Goal: Information Seeking & Learning: Learn about a topic

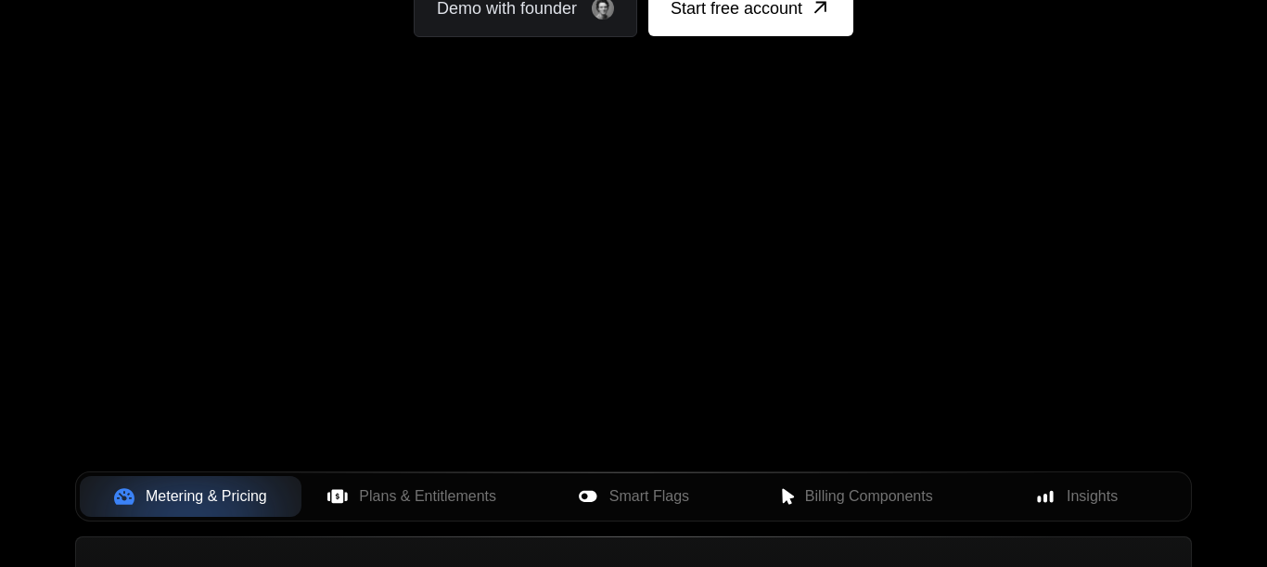
scroll to position [367, 0]
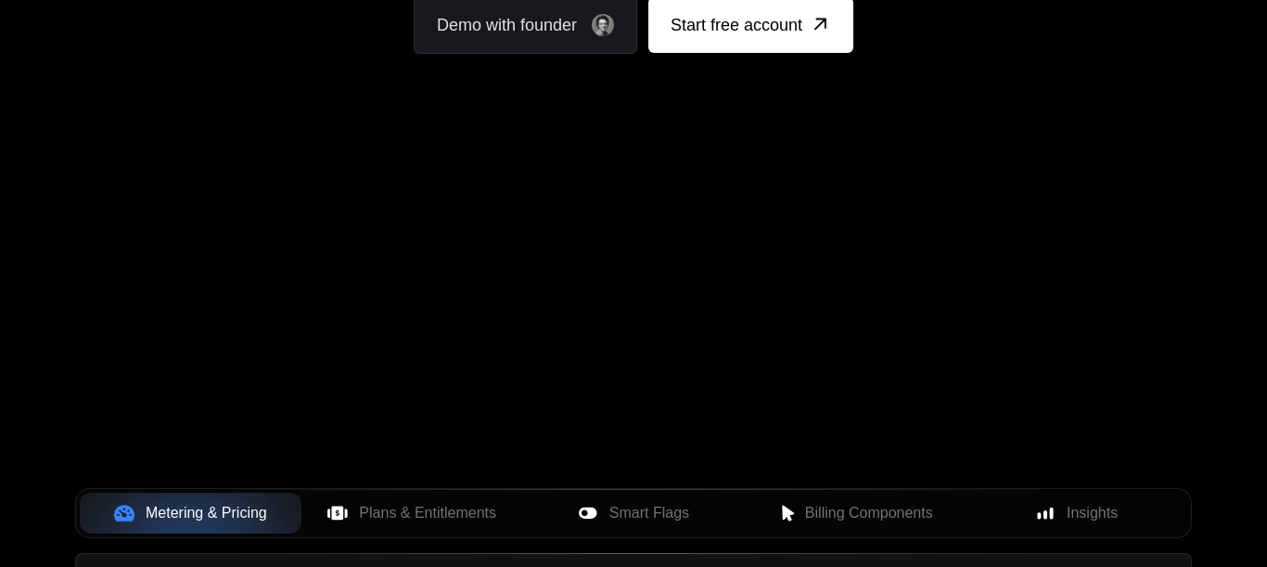
click at [1006, 383] on div "Your browser does not support the video tag." at bounding box center [634, 179] width 1206 height 781
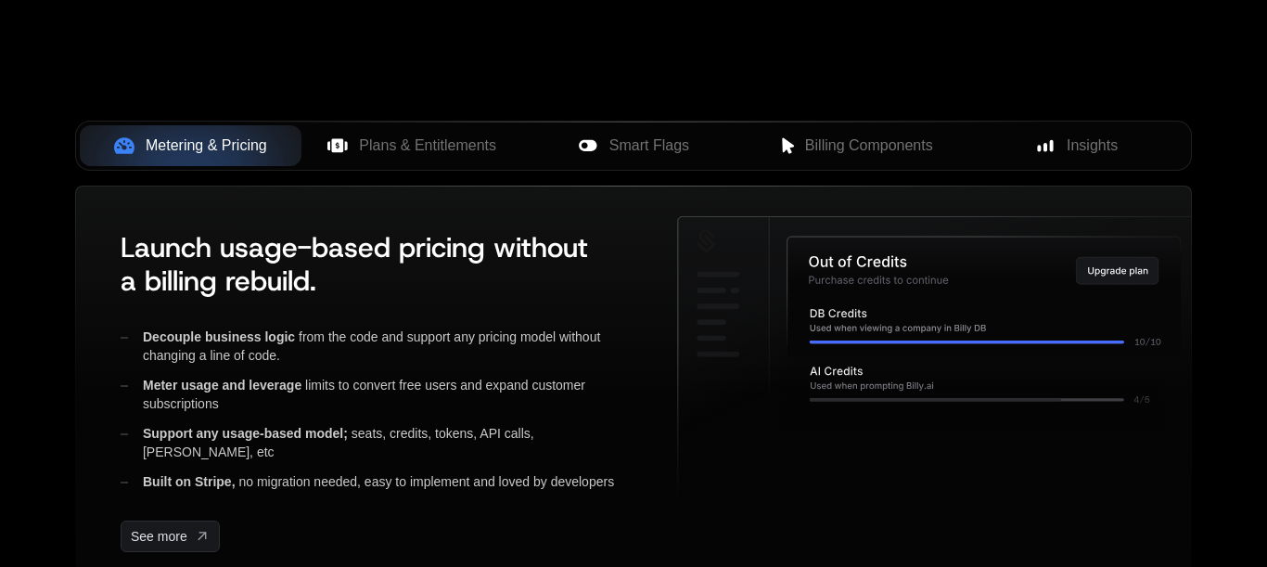
scroll to position [857, 0]
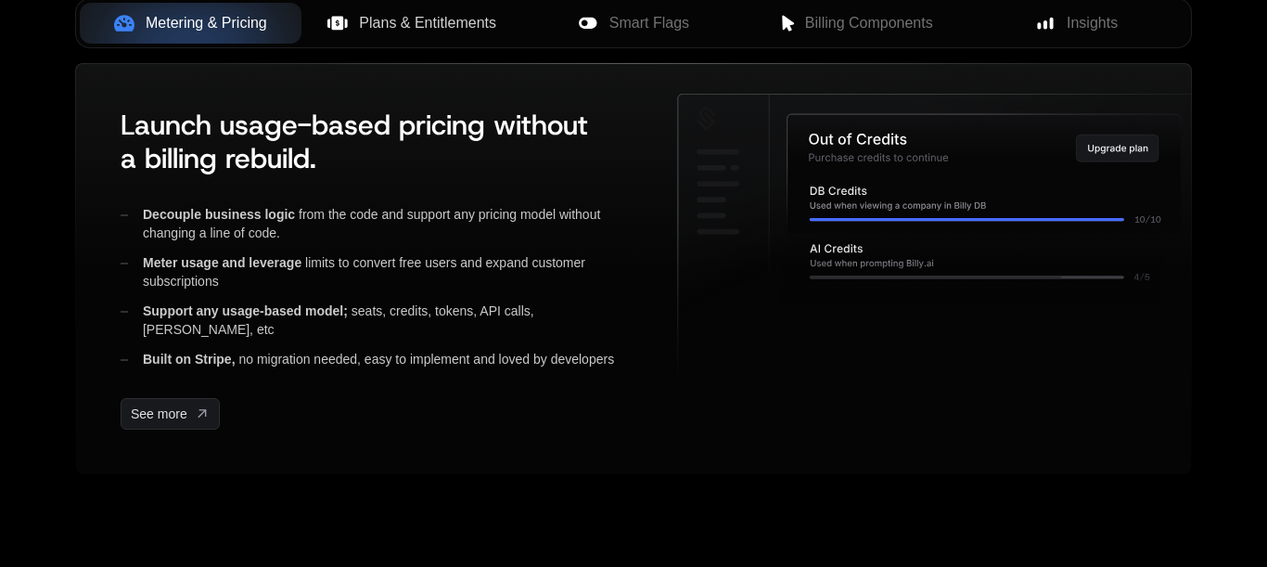
click at [404, 34] on span "Plans & Entitlements" at bounding box center [427, 23] width 137 height 22
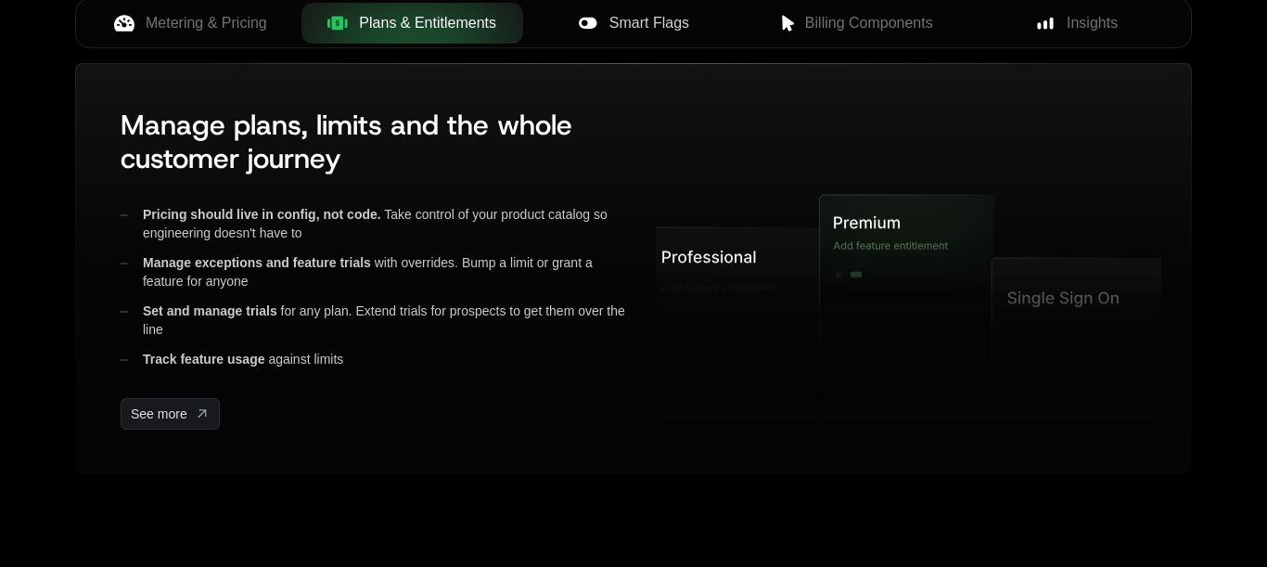
click at [599, 34] on div "Smart Flags" at bounding box center [634, 23] width 192 height 22
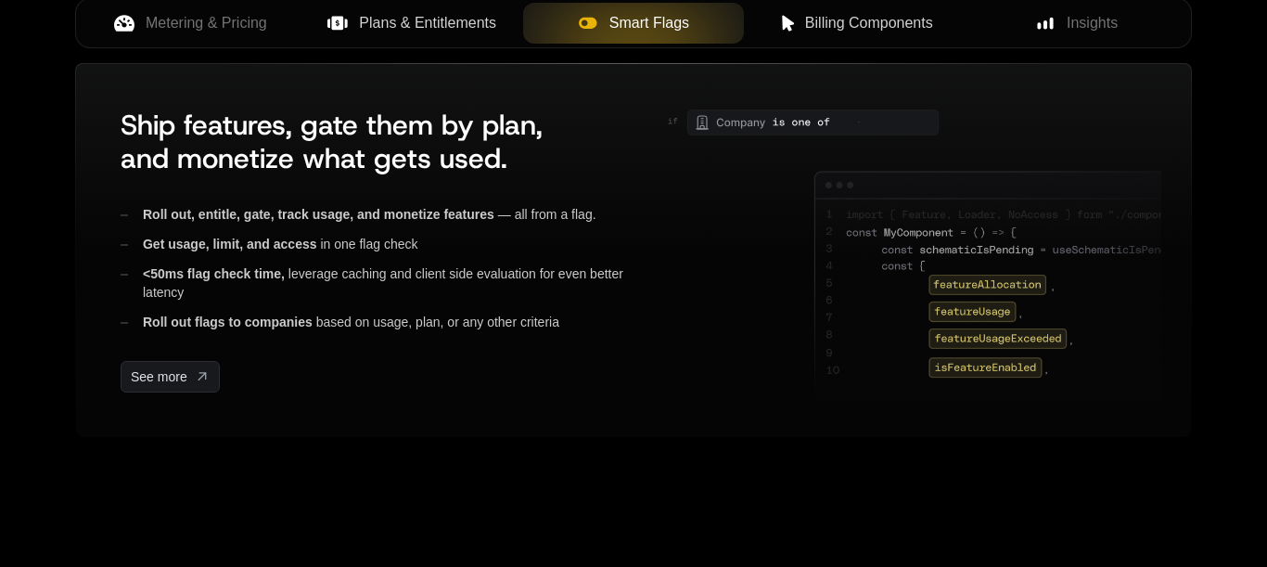
click at [824, 34] on span "Billing Components" at bounding box center [869, 23] width 128 height 22
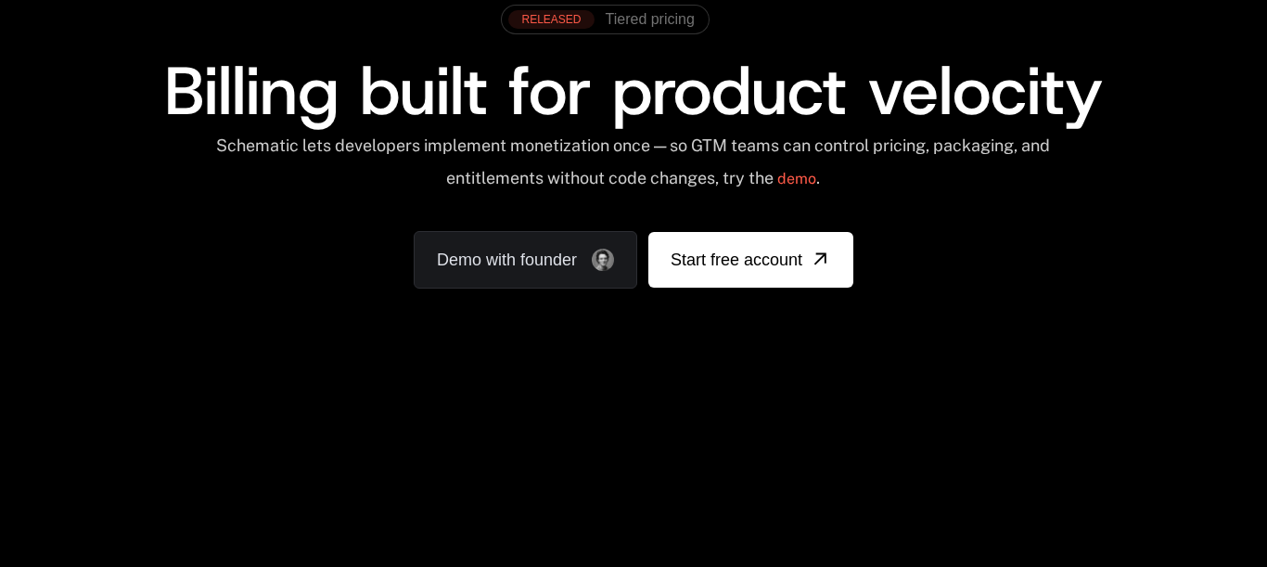
scroll to position [0, 0]
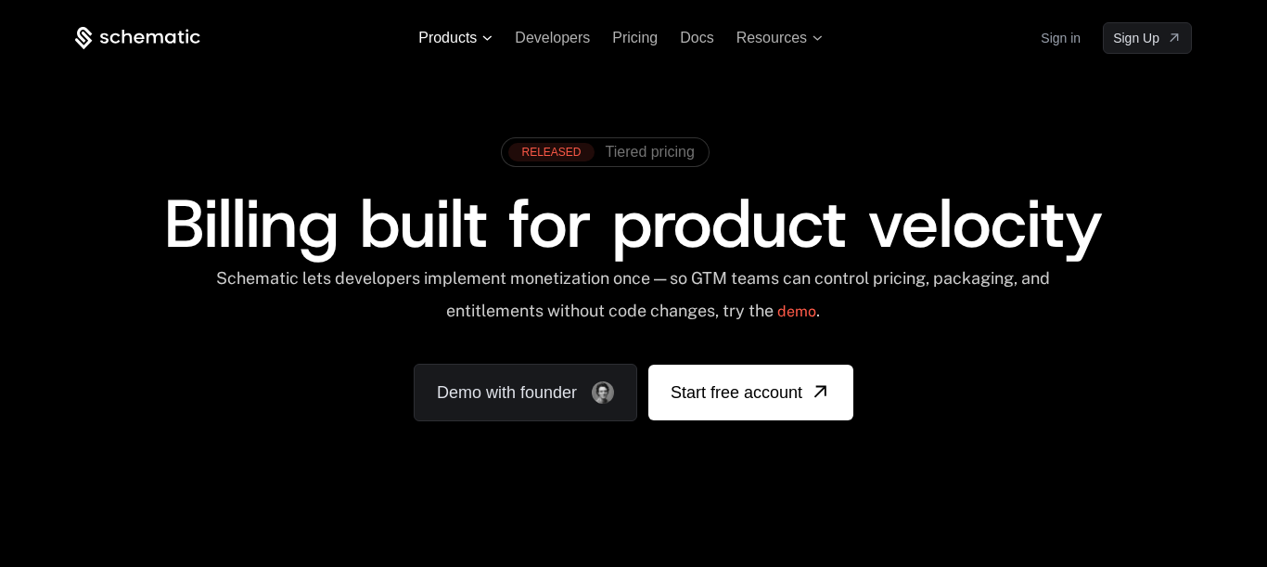
click at [482, 40] on icon at bounding box center [487, 38] width 10 height 6
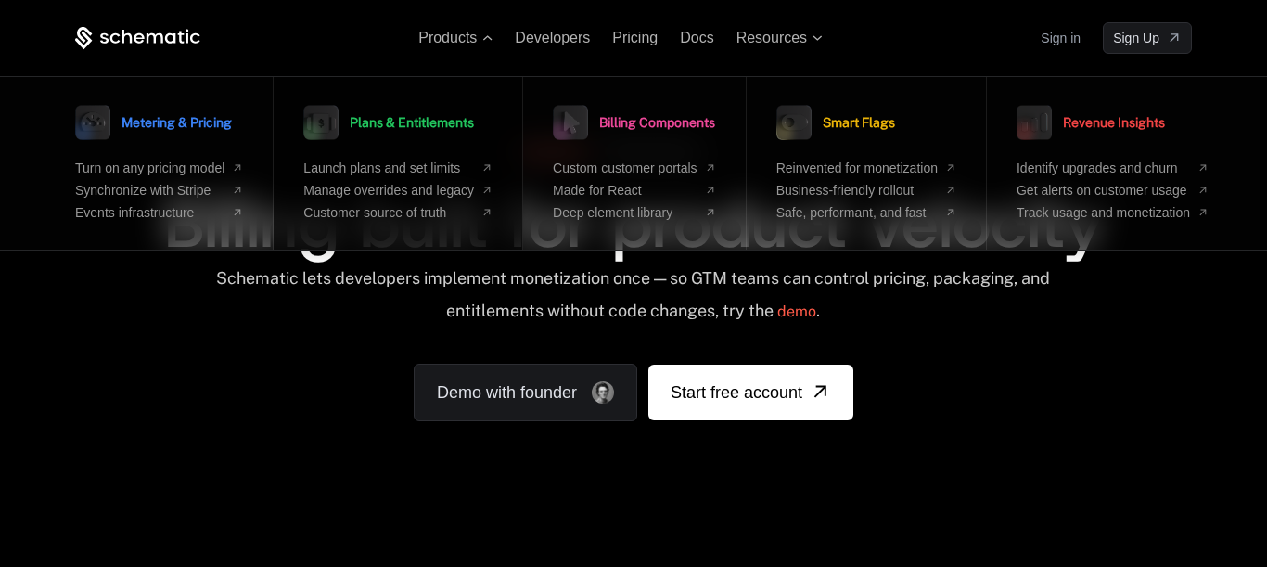
scroll to position [0, 199]
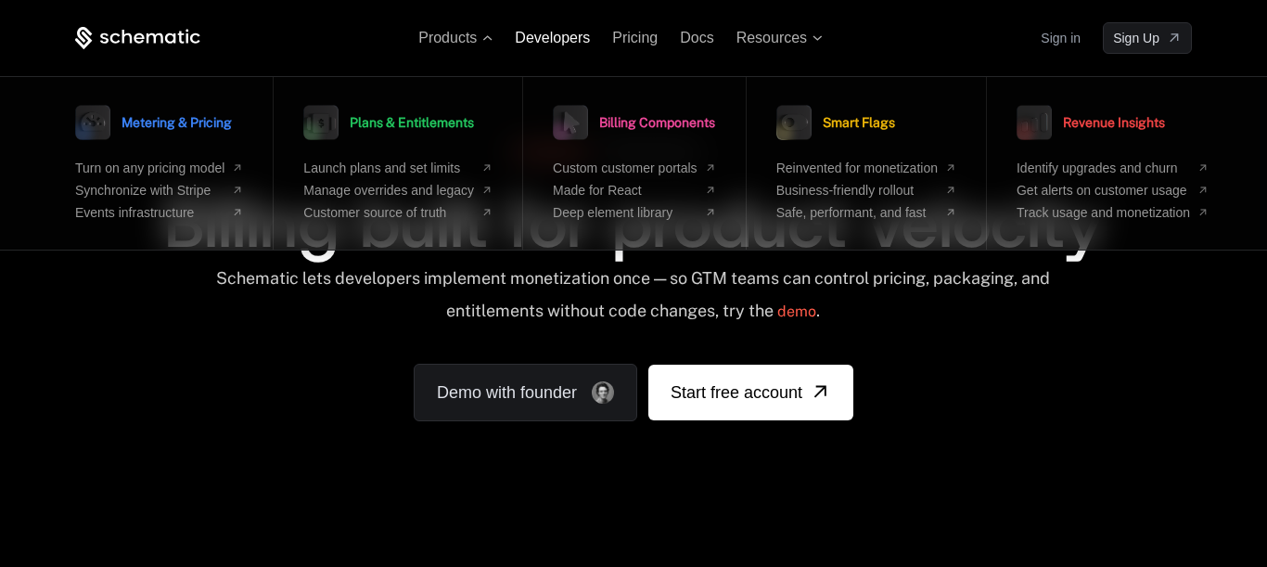
click at [562, 35] on span "Developers" at bounding box center [552, 38] width 75 height 16
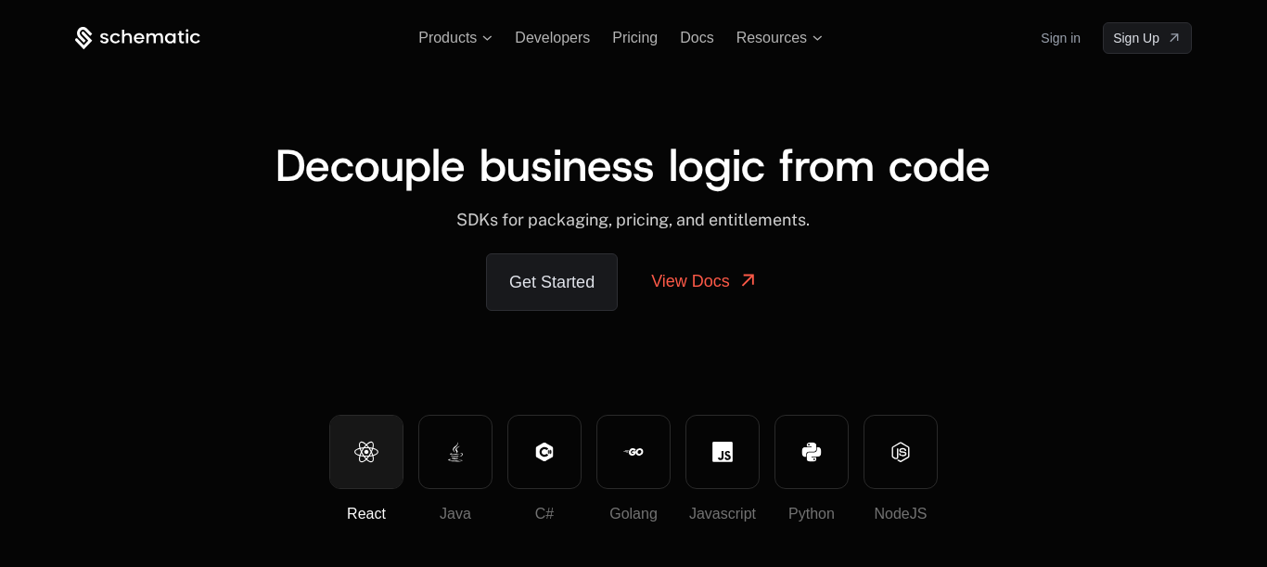
click at [163, 41] on icon at bounding box center [155, 37] width 17 height 10
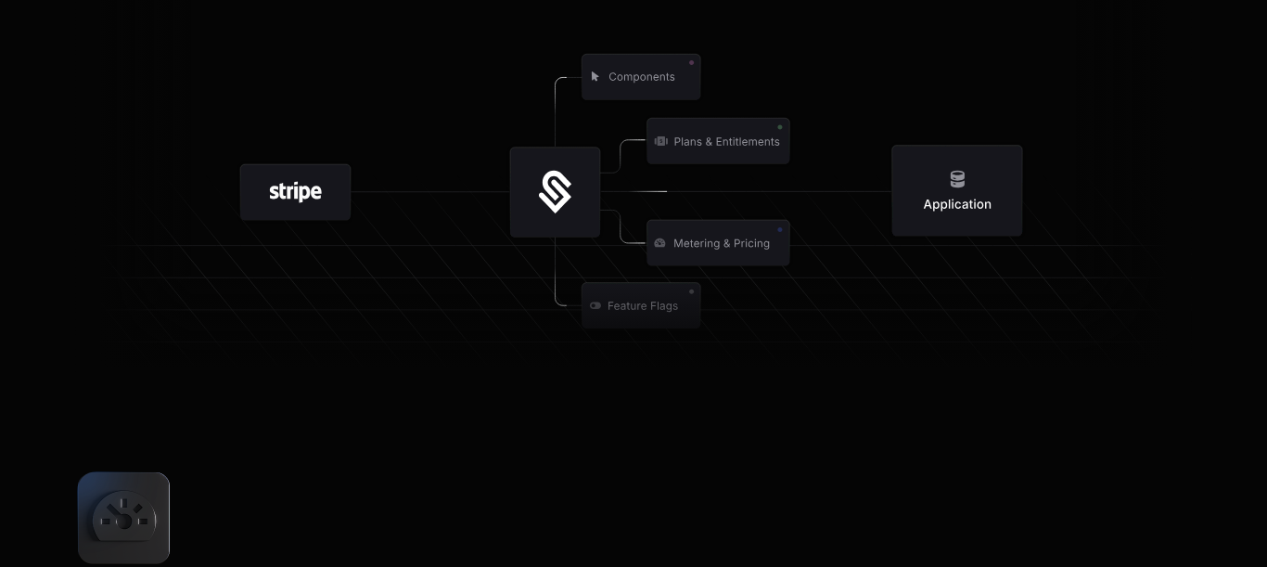
scroll to position [2449, 0]
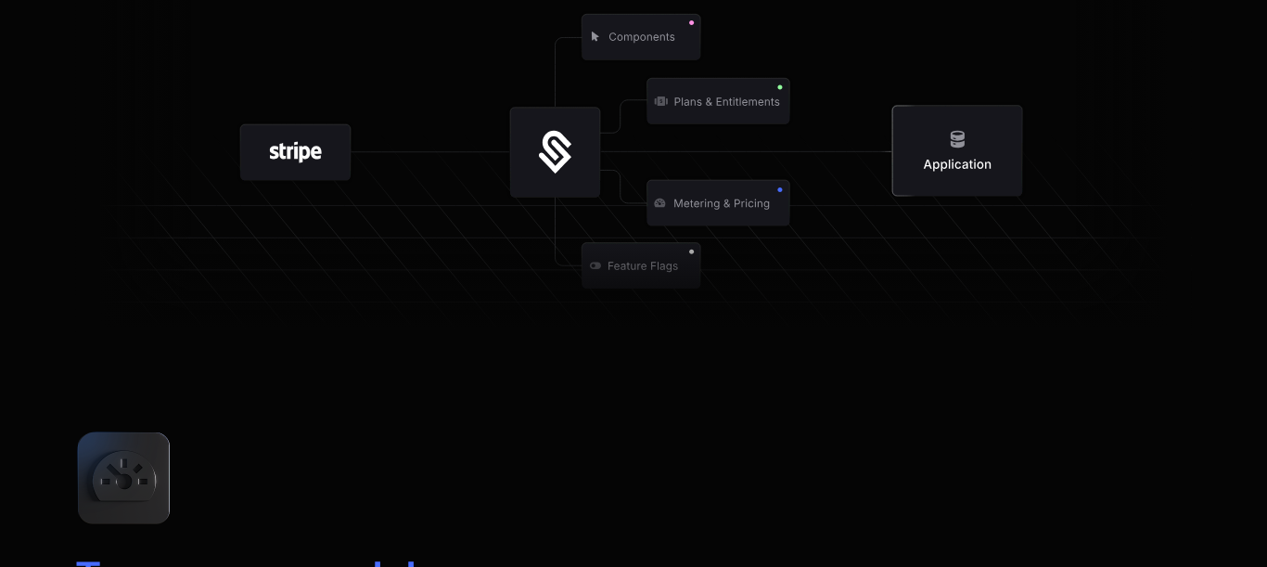
click at [632, 60] on icon at bounding box center [641, 37] width 119 height 45
click at [560, 198] on icon at bounding box center [555, 153] width 90 height 90
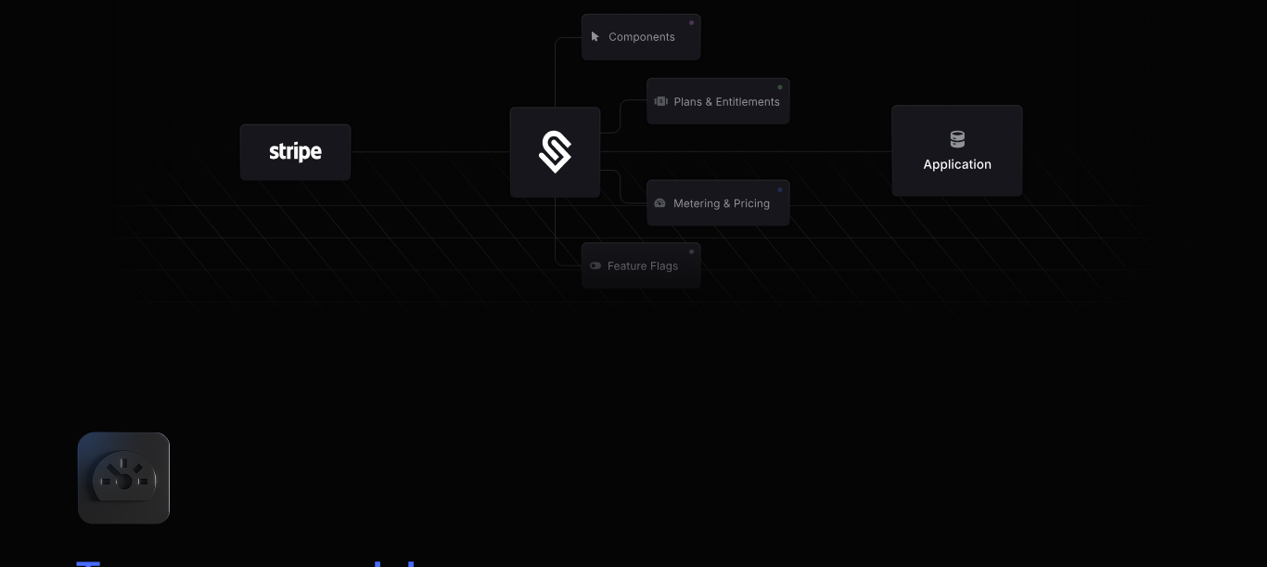
click at [560, 198] on icon at bounding box center [555, 153] width 90 height 90
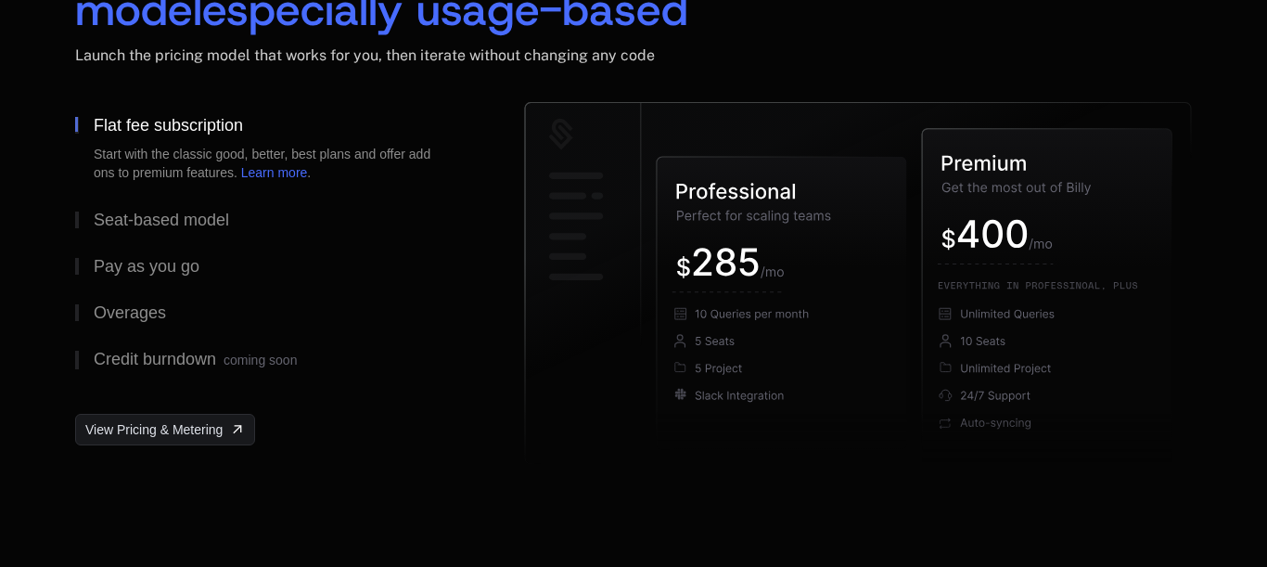
scroll to position [3306, 0]
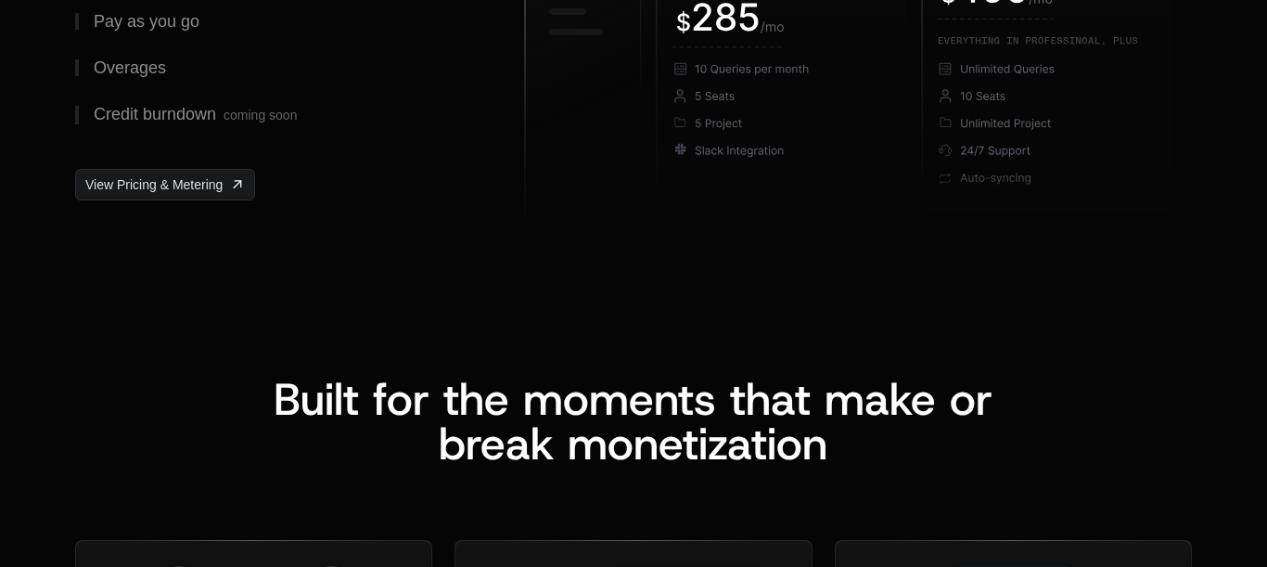
click at [814, 172] on icon at bounding box center [782, 58] width 250 height 292
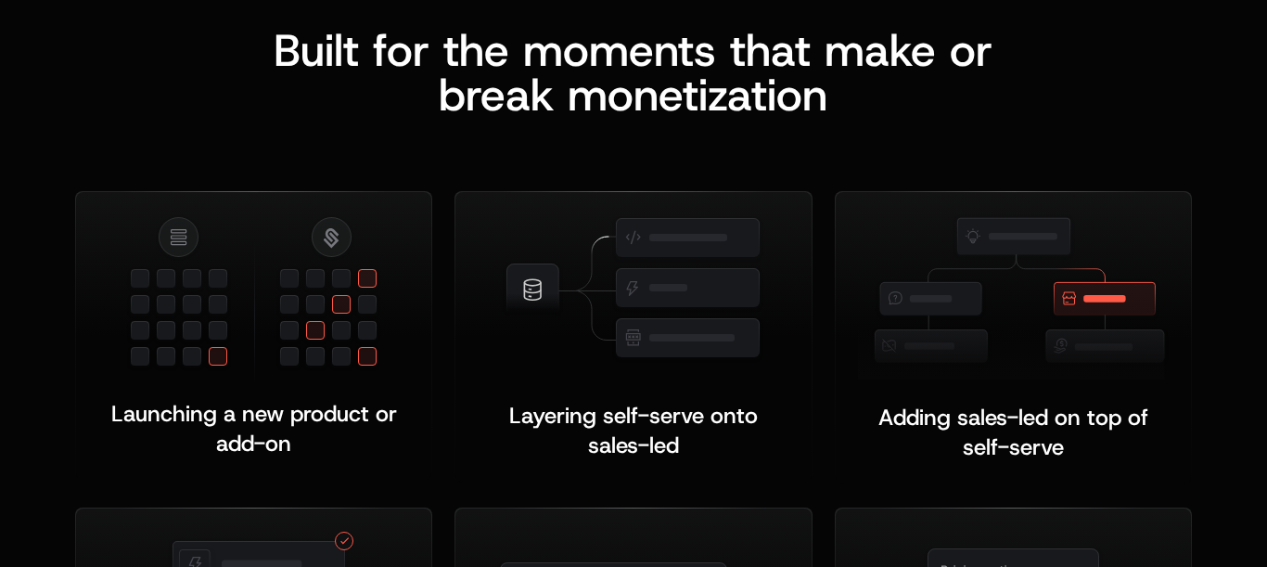
scroll to position [3674, 0]
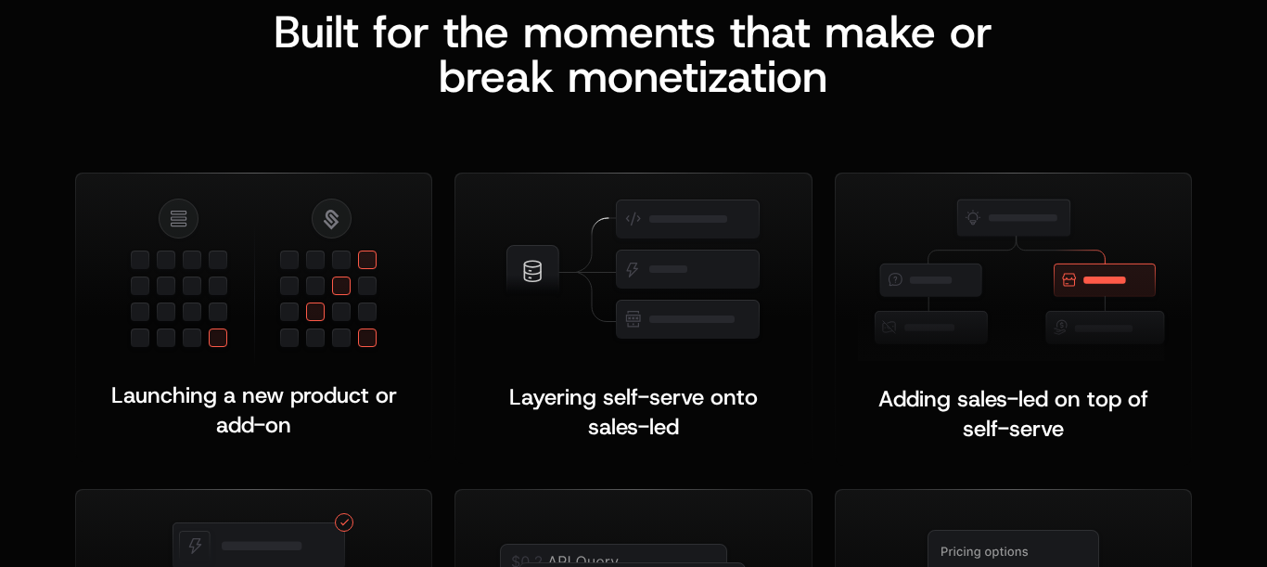
click at [463, 313] on div "Launching a new product or add-on ﻿ Layering self-serve onto sales-led ﻿ ﻿ Addi…" at bounding box center [633, 444] width 1117 height 693
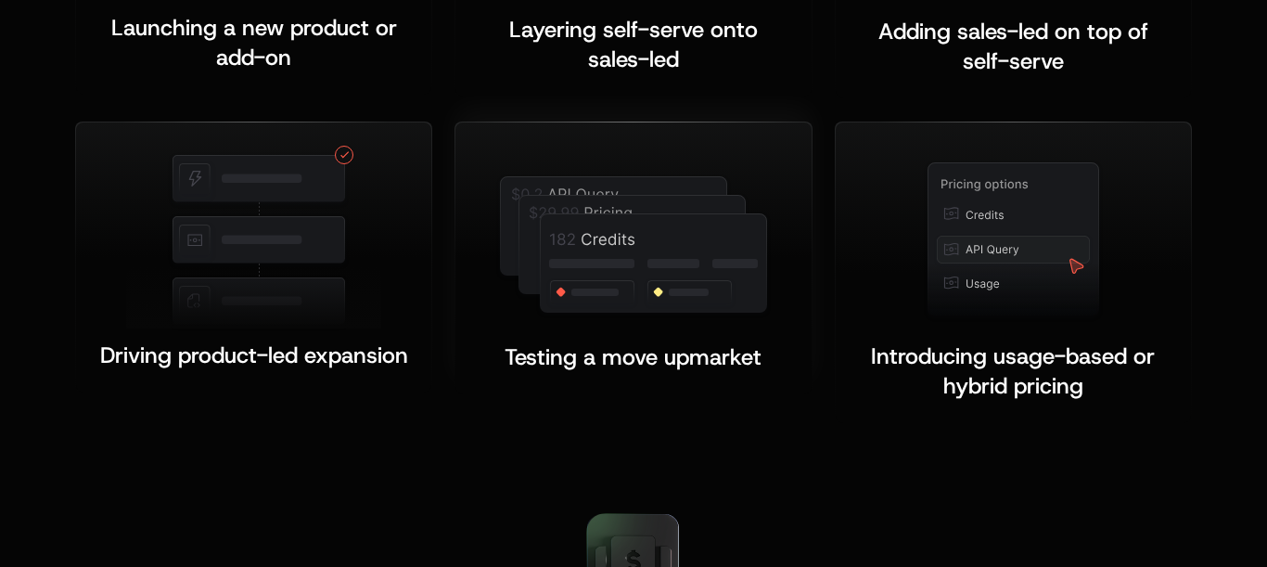
click at [558, 319] on img at bounding box center [633, 246] width 276 height 147
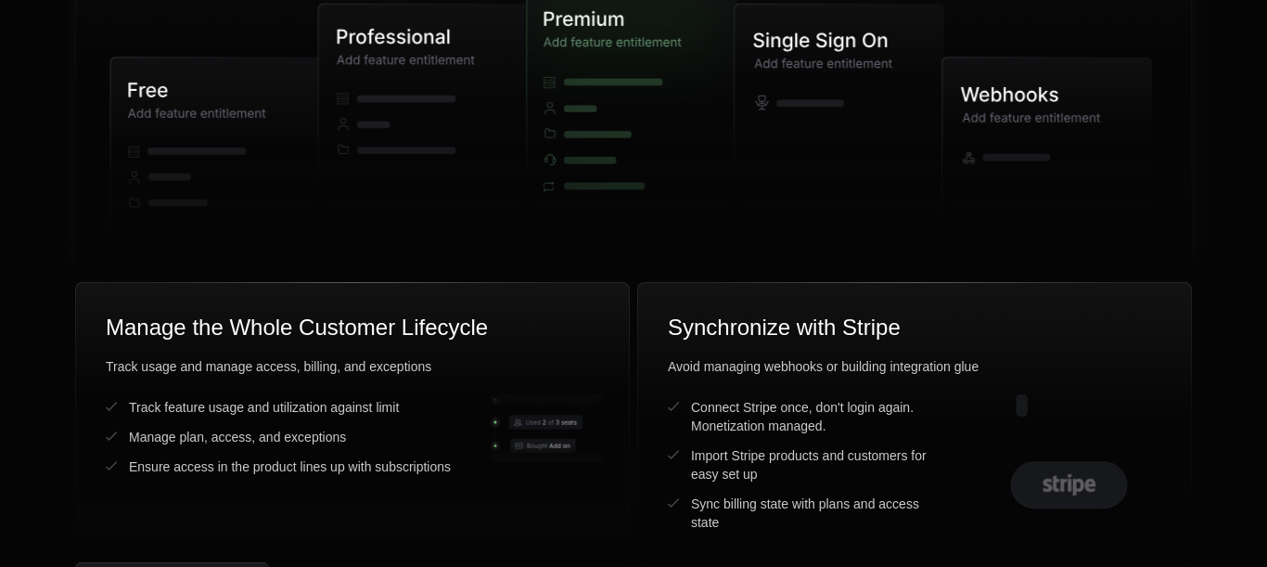
scroll to position [5143, 0]
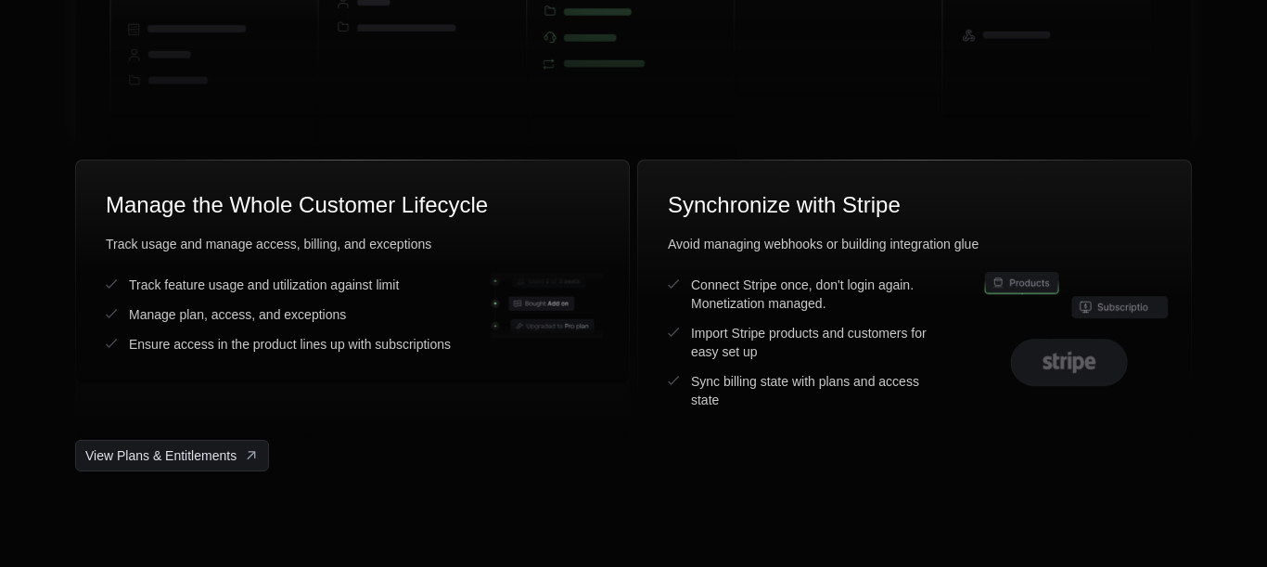
drag, startPoint x: 475, startPoint y: 241, endPoint x: 315, endPoint y: 250, distance: 159.8
click at [315, 238] on g at bounding box center [631, 16] width 1042 height 444
click at [315, 186] on icon at bounding box center [215, 60] width 210 height 250
drag, startPoint x: 315, startPoint y: 250, endPoint x: 533, endPoint y: 235, distance: 218.5
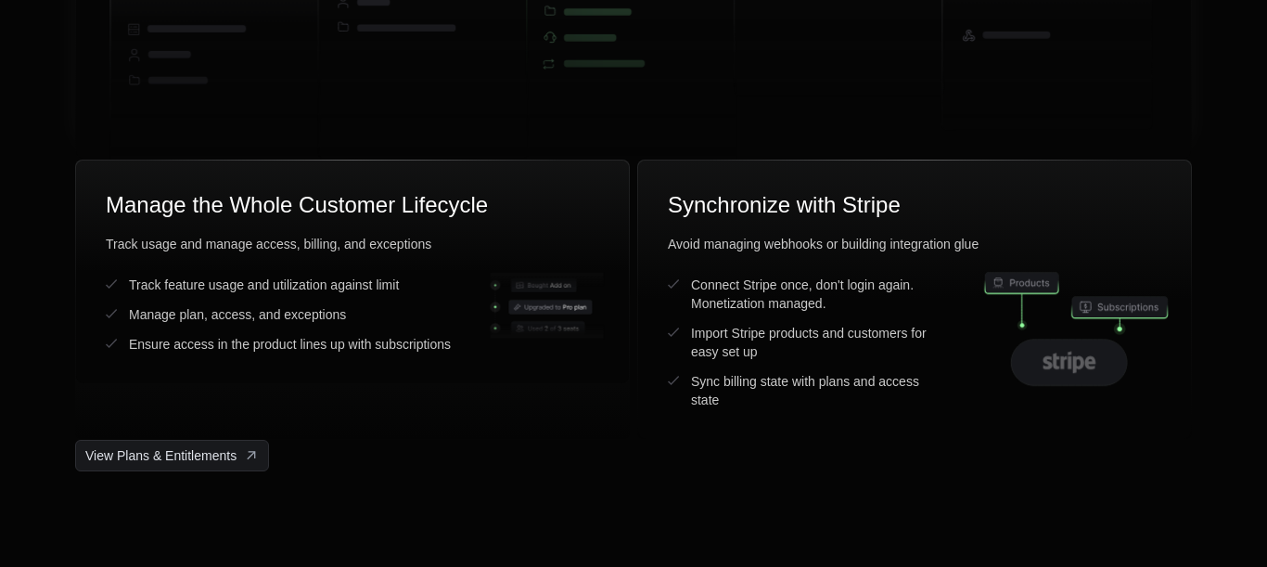
click at [533, 235] on g at bounding box center [631, 16] width 1042 height 444
click at [533, 167] on icon at bounding box center [626, 16] width 196 height 302
click at [713, 167] on icon at bounding box center [626, 16] width 196 height 302
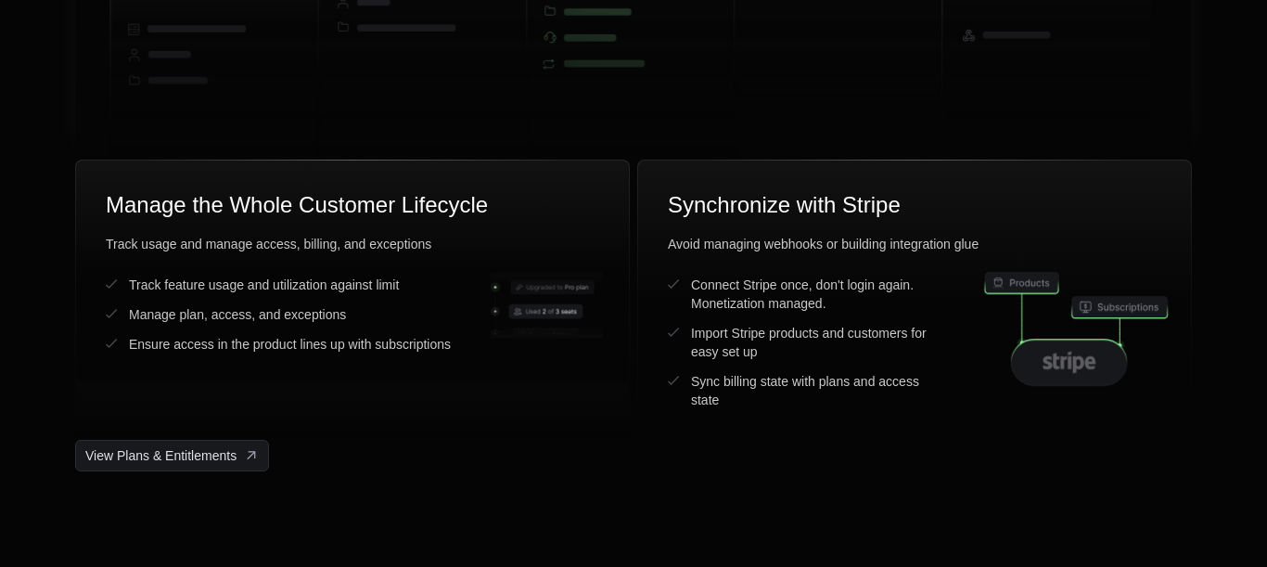
click at [713, 167] on icon at bounding box center [626, 16] width 196 height 302
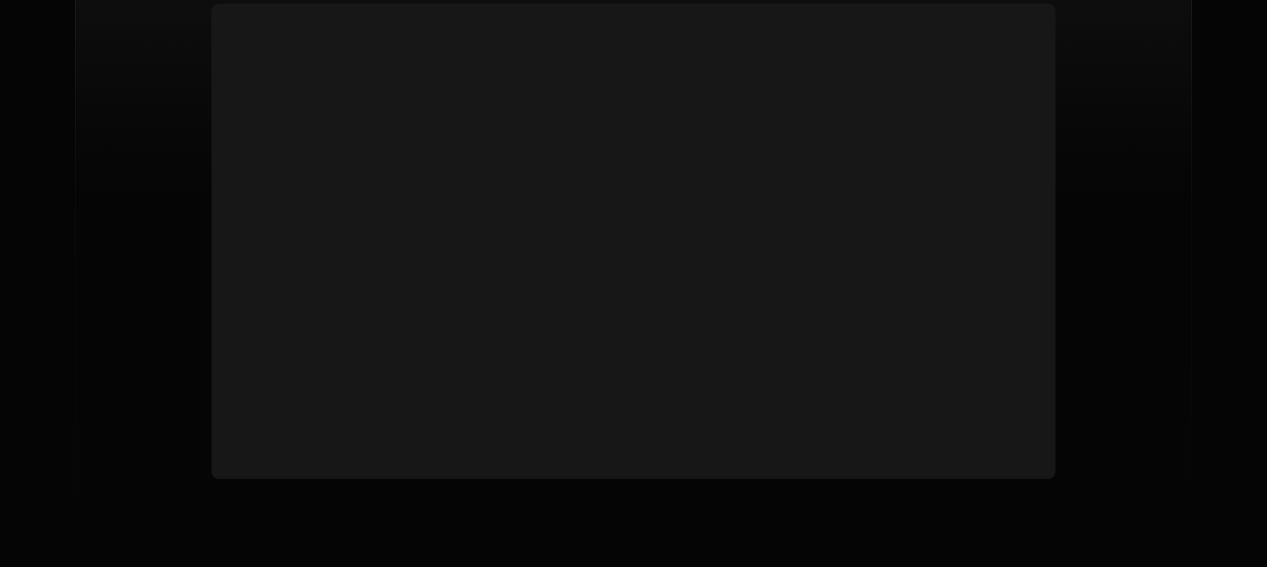
scroll to position [7225, 0]
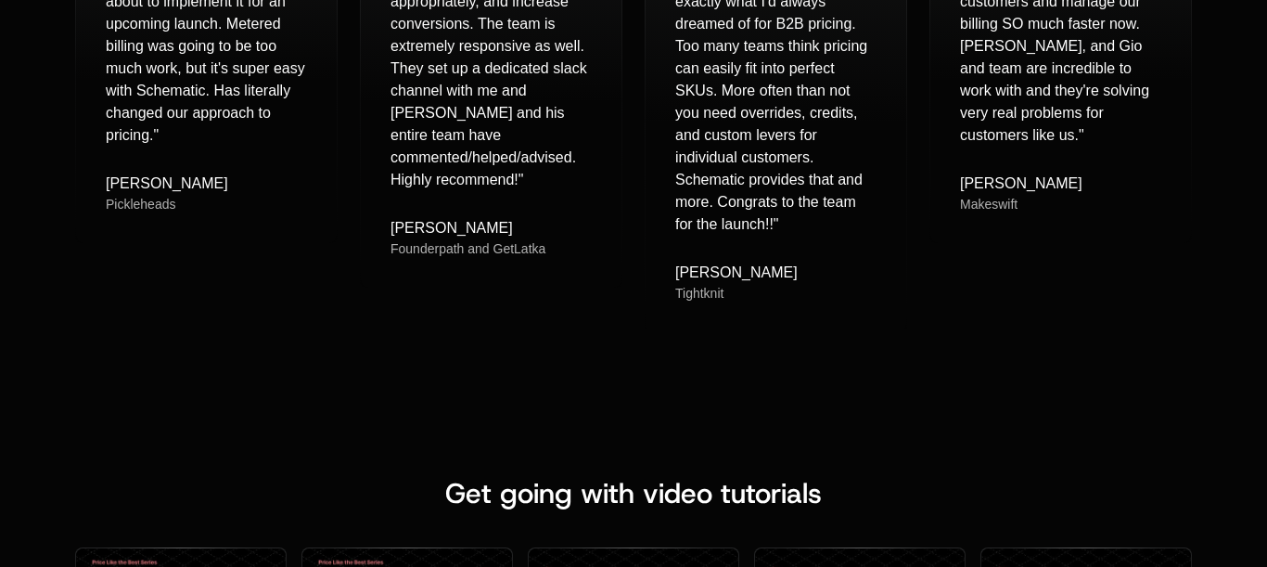
scroll to position [8204, 0]
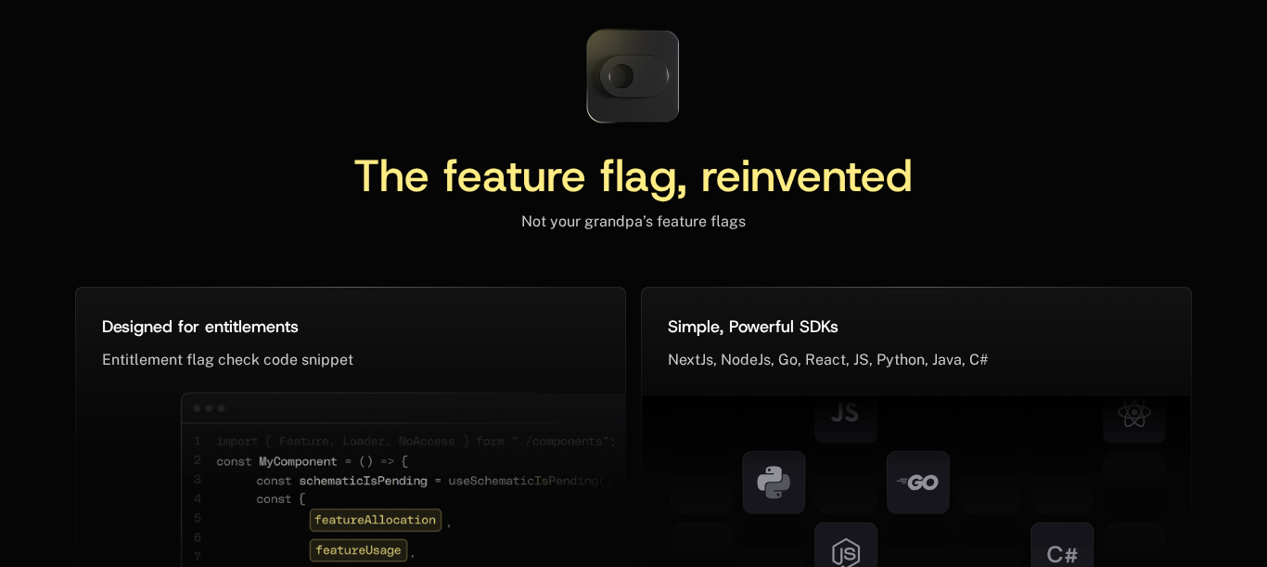
scroll to position [9061, 0]
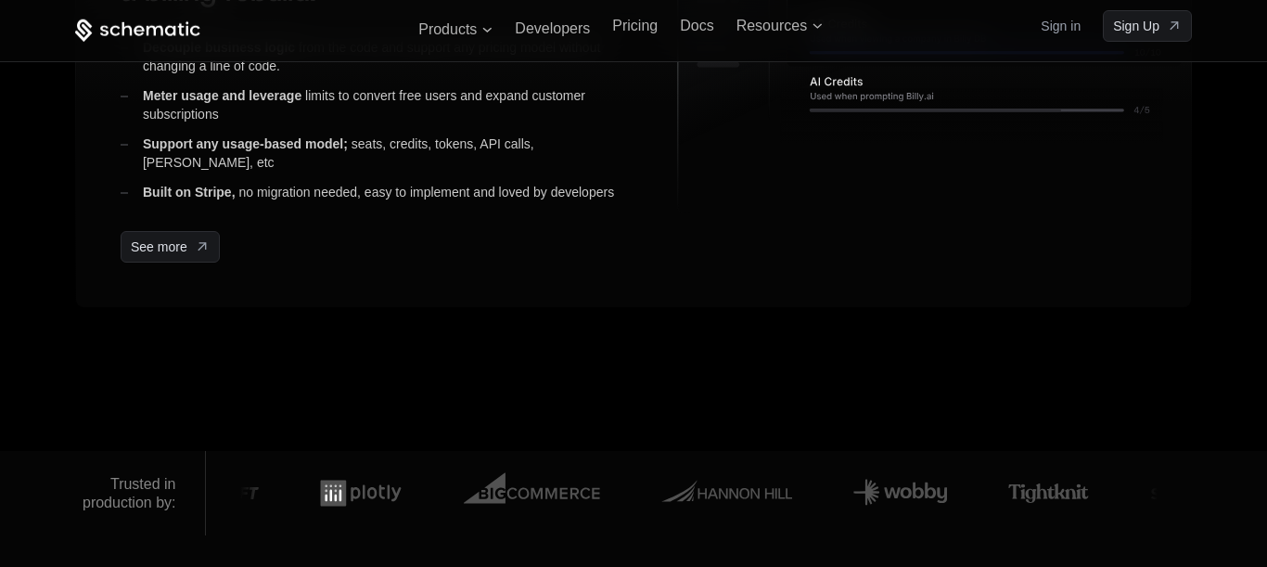
scroll to position [0, 0]
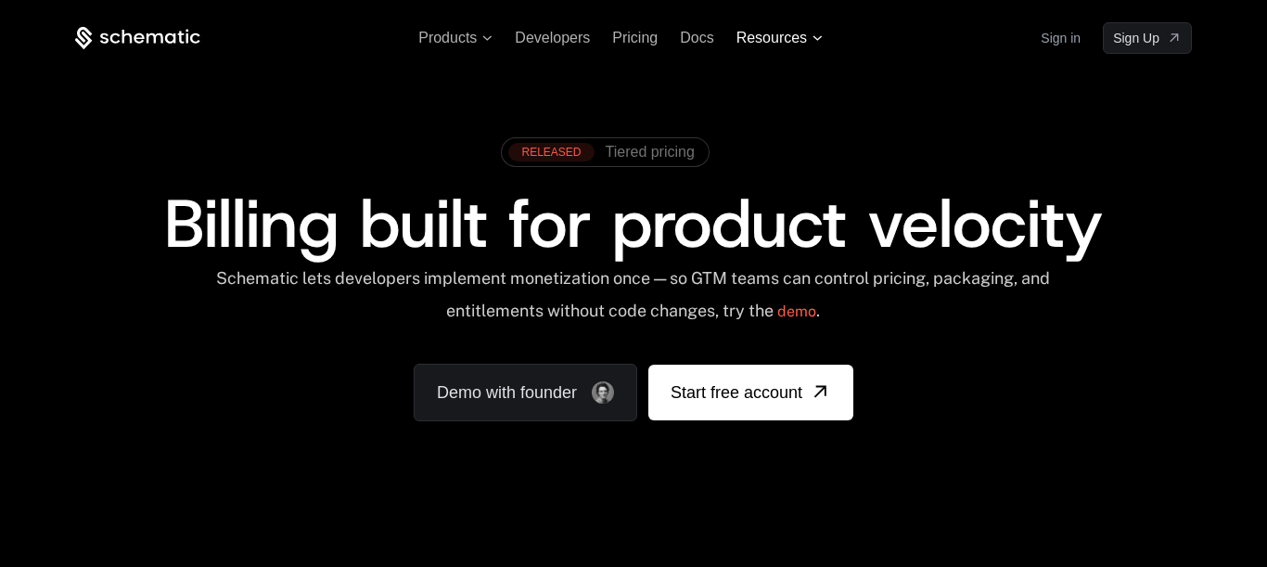
click at [807, 46] on span "Resources" at bounding box center [772, 38] width 71 height 17
